Goal: Task Accomplishment & Management: Manage account settings

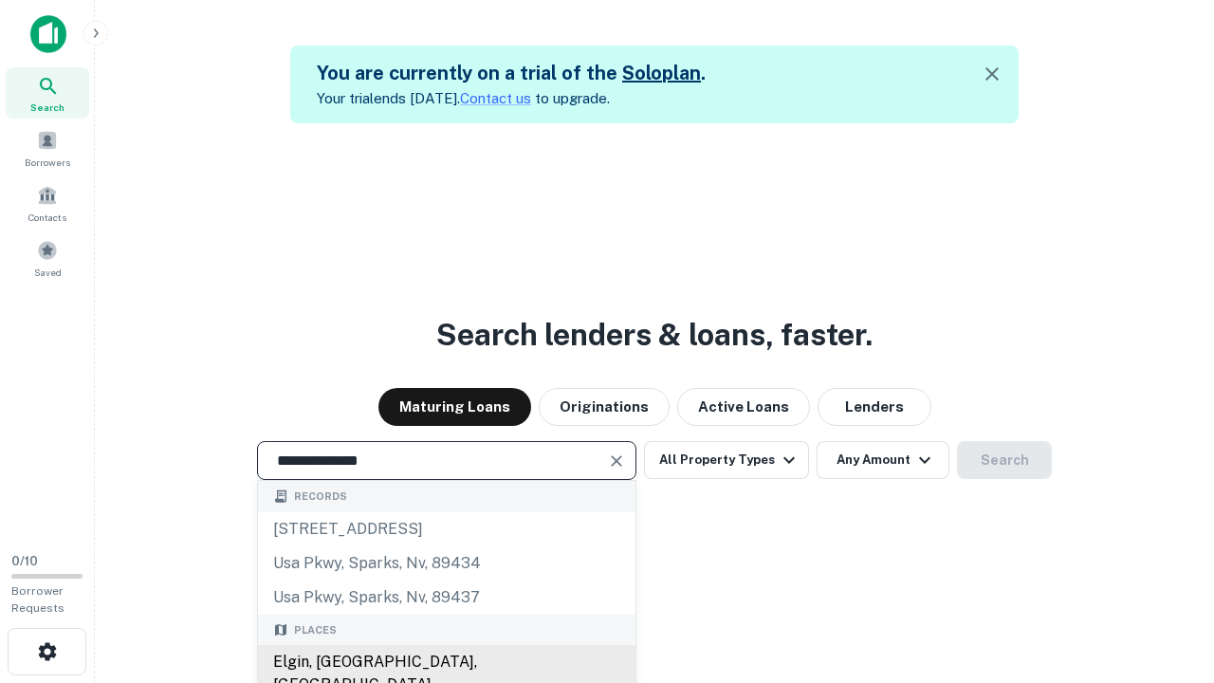
click at [446, 662] on div "Elgin, [GEOGRAPHIC_DATA], [GEOGRAPHIC_DATA]" at bounding box center [446, 673] width 377 height 57
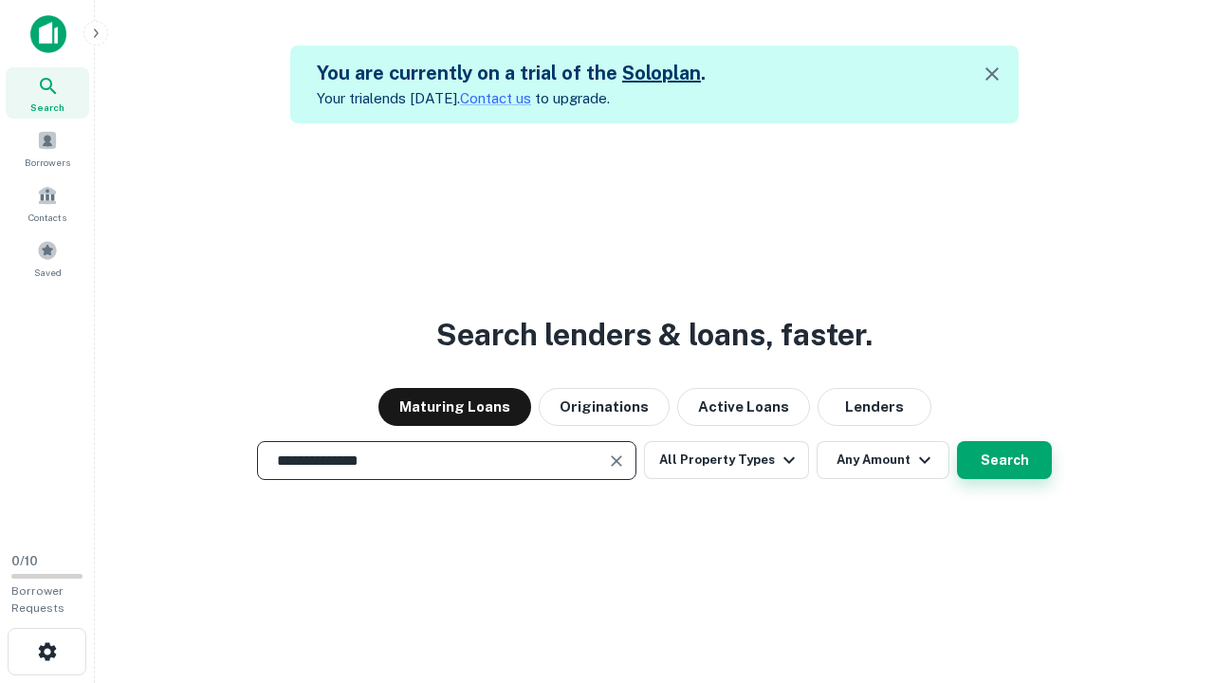
type input "**********"
click at [1004, 460] on button "Search" at bounding box center [1004, 460] width 95 height 38
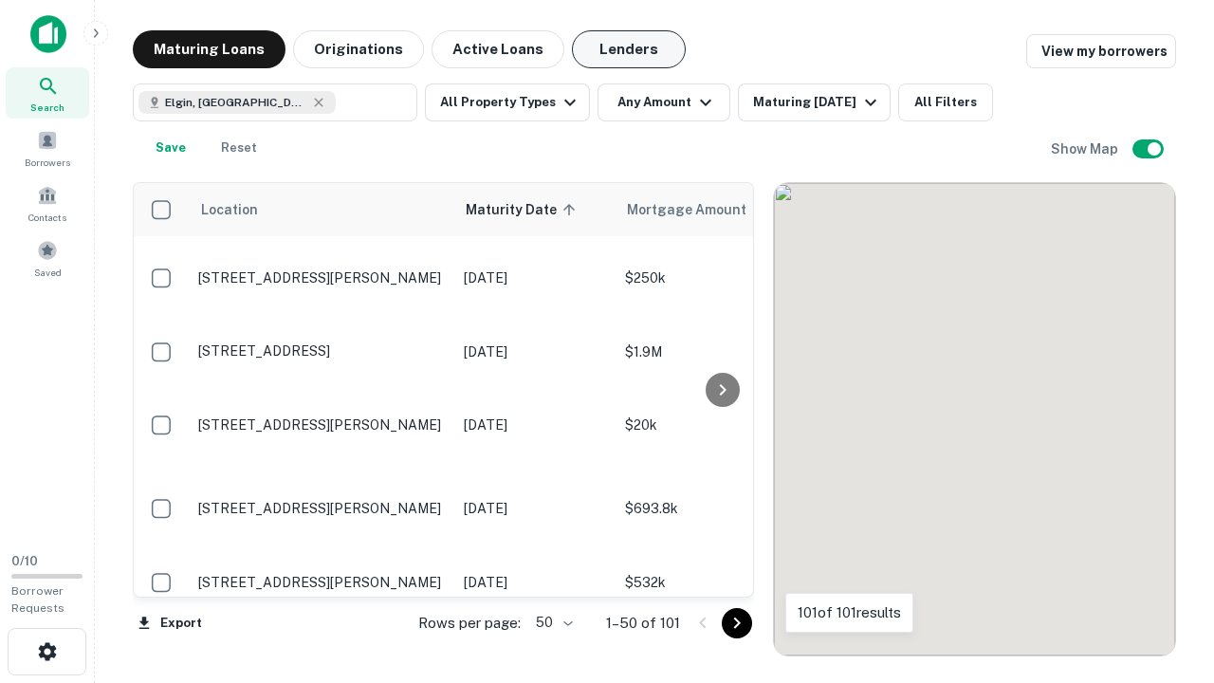
click at [629, 49] on button "Lenders" at bounding box center [629, 49] width 114 height 38
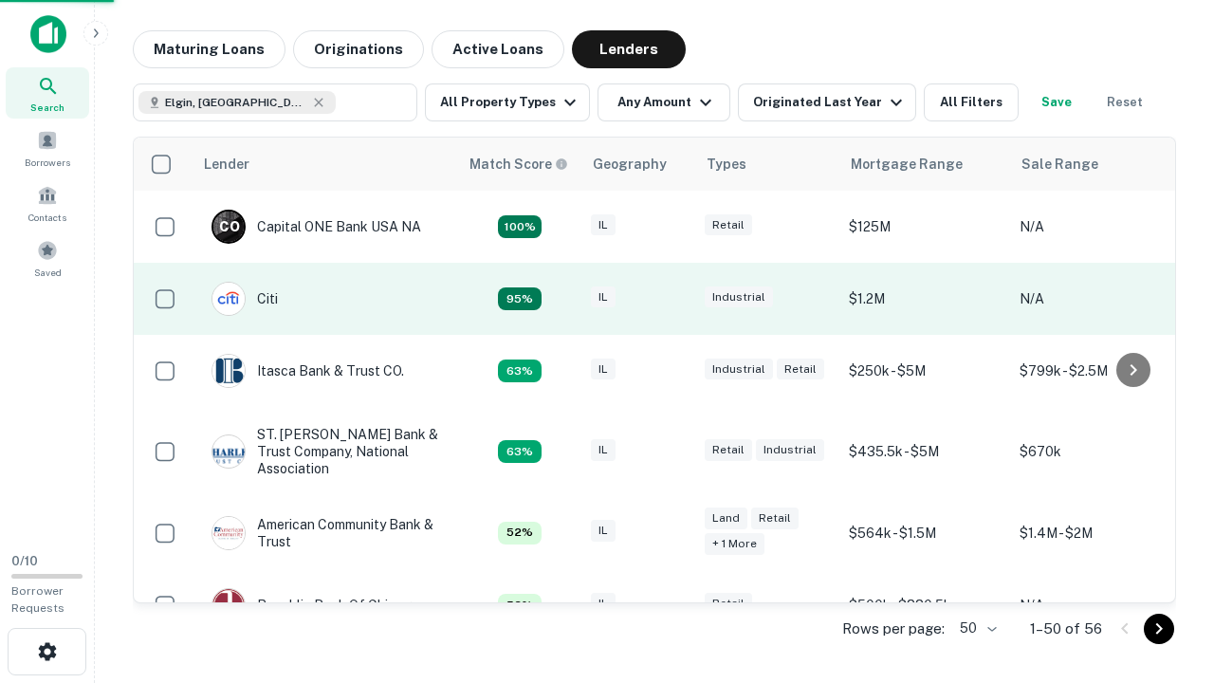
click at [673, 299] on div "IL" at bounding box center [638, 299] width 95 height 26
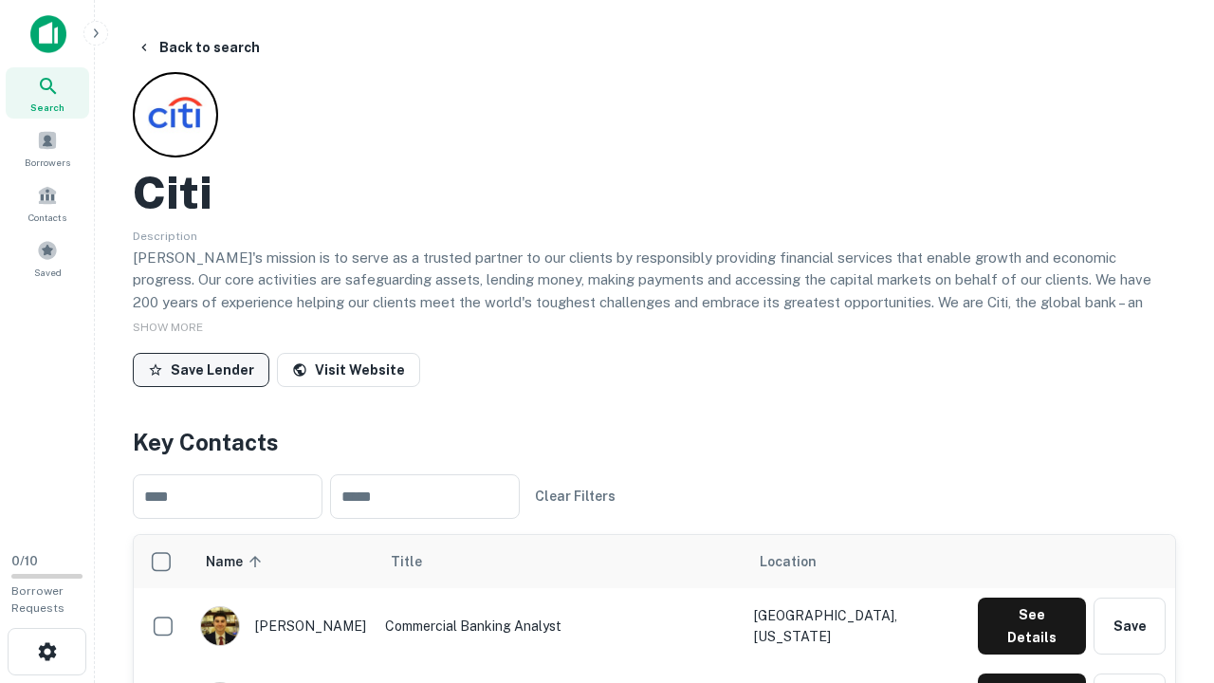
click at [201, 369] on button "Save Lender" at bounding box center [201, 370] width 137 height 34
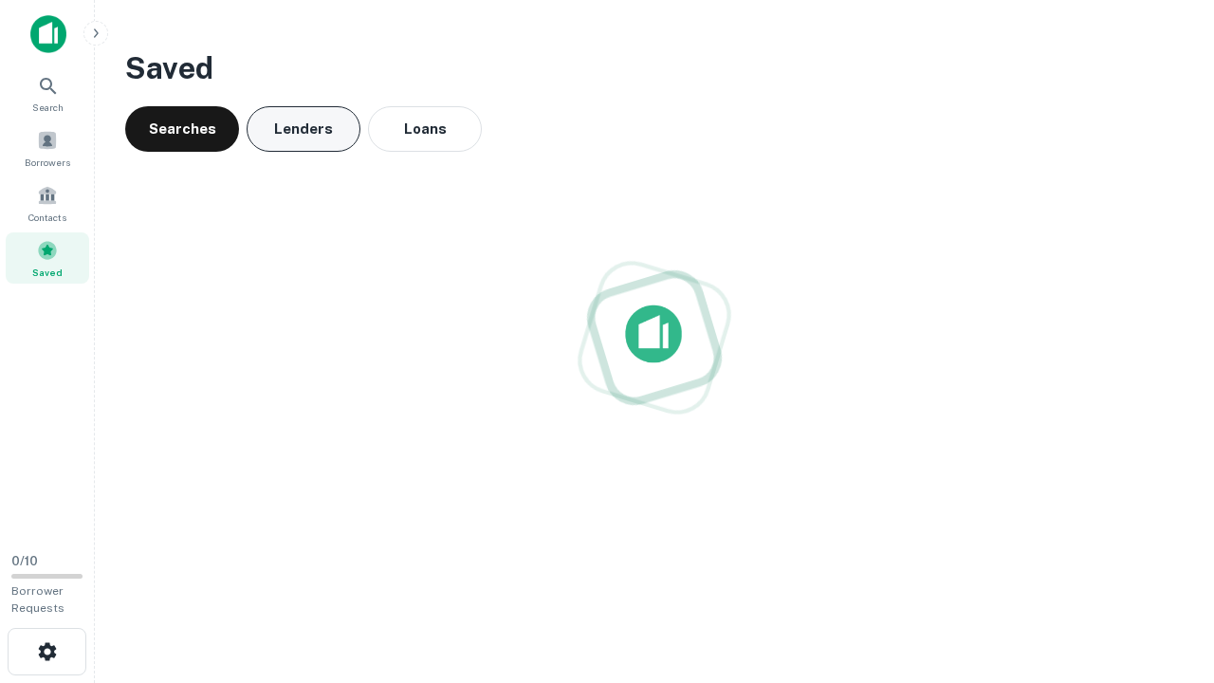
click at [303, 129] on button "Lenders" at bounding box center [304, 129] width 114 height 46
